Goal: Transaction & Acquisition: Purchase product/service

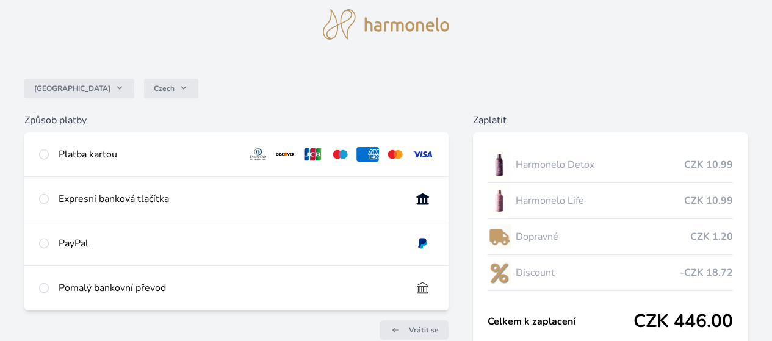
scroll to position [61, 0]
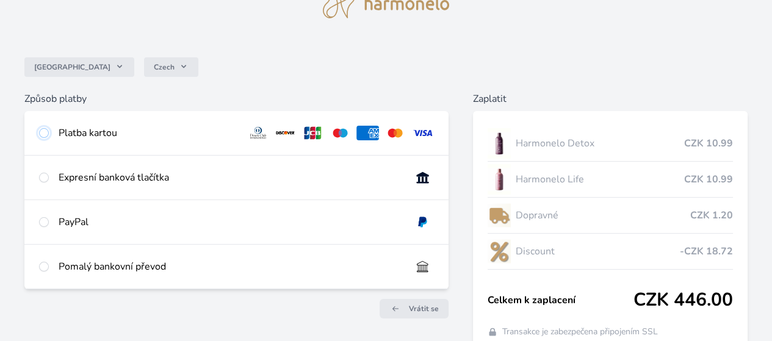
click at [49, 138] on input "radio" at bounding box center [44, 133] width 10 height 10
radio input "true"
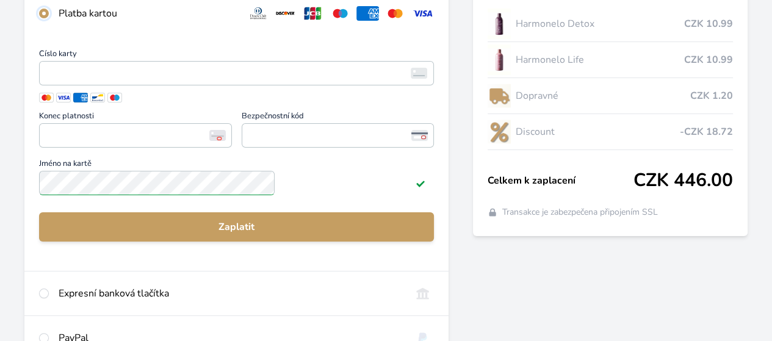
scroll to position [183, 0]
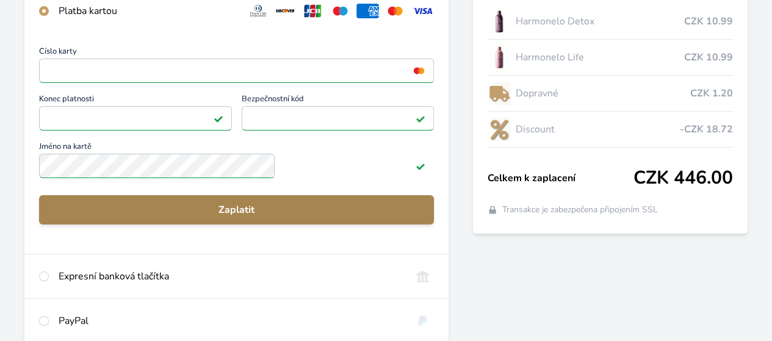
click at [291, 217] on span "Zaplatit" at bounding box center [236, 210] width 375 height 15
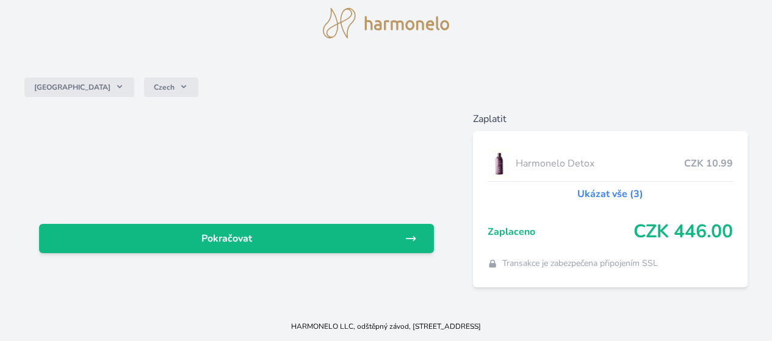
scroll to position [154, 0]
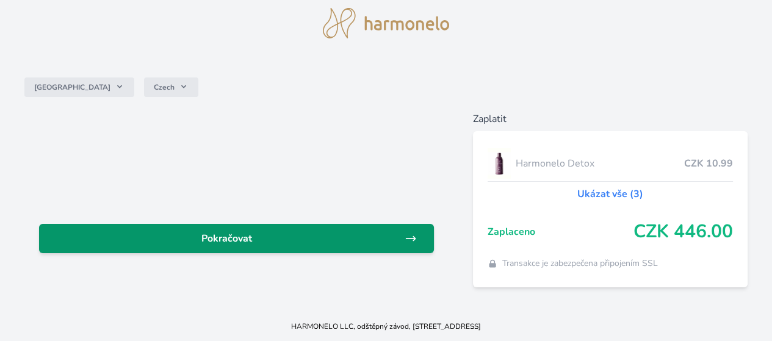
click at [299, 231] on span "Pokračovat" at bounding box center [227, 238] width 356 height 15
